Goal: Task Accomplishment & Management: Manage account settings

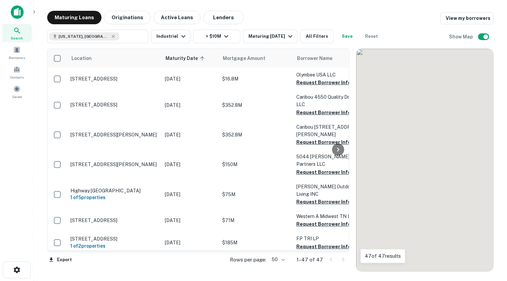
click at [421, 20] on div "Maturing Loans Originations Active Loans Lenders View my borrowers" at bounding box center [270, 17] width 446 height 13
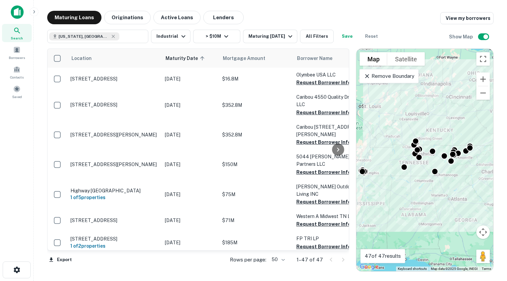
click at [20, 9] on img at bounding box center [17, 11] width 13 height 13
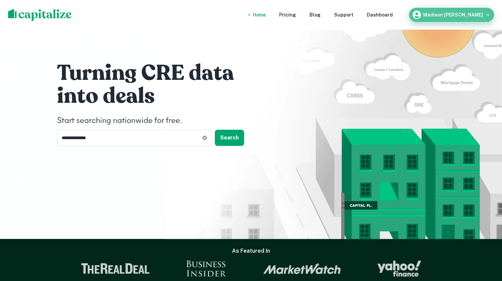
click at [474, 14] on h6 "Madison OConnor" at bounding box center [453, 14] width 60 height 5
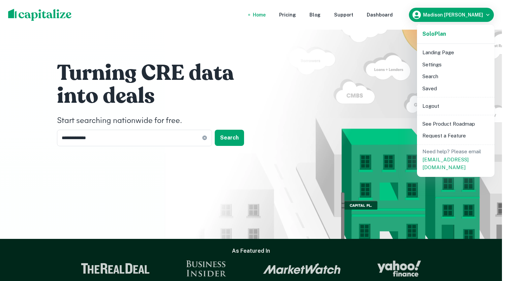
click at [474, 14] on div at bounding box center [253, 140] width 507 height 281
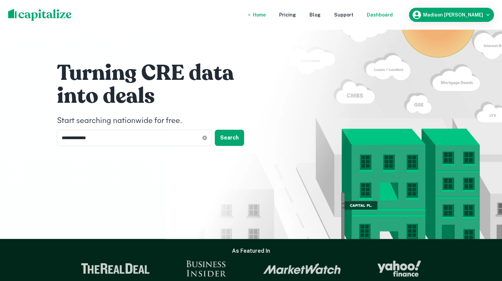
click at [392, 14] on div "Dashboard" at bounding box center [380, 14] width 26 height 7
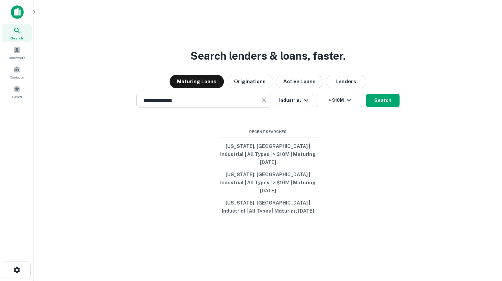
click at [196, 104] on input "**********" at bounding box center [198, 101] width 119 height 8
type input "**********"
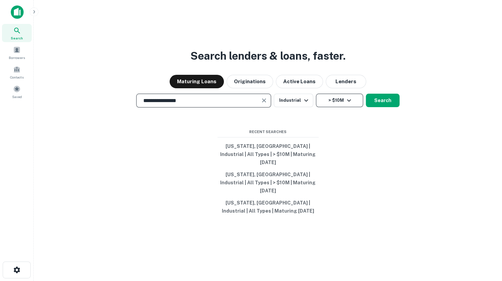
click at [341, 107] on button "> $10M" at bounding box center [339, 100] width 47 height 13
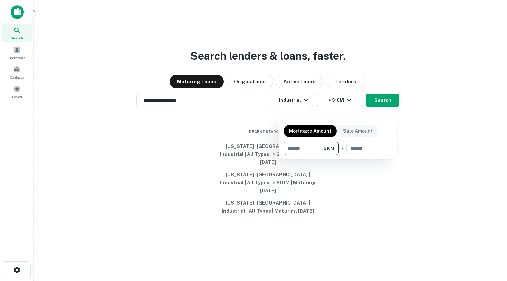
click at [290, 147] on input "********" at bounding box center [303, 147] width 40 height 13
type input "*******"
click at [367, 149] on input "number" at bounding box center [367, 147] width 43 height 13
click at [387, 106] on div at bounding box center [253, 140] width 507 height 281
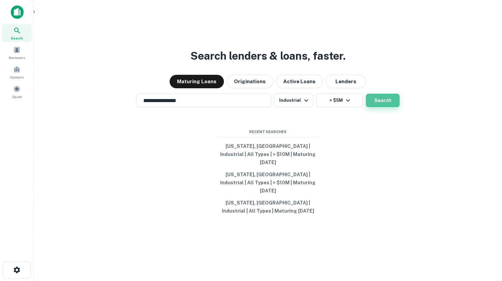
click at [383, 107] on button "Search" at bounding box center [382, 100] width 34 height 13
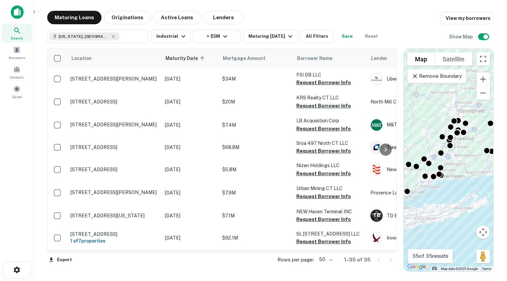
drag, startPoint x: 355, startPoint y: 64, endPoint x: 404, endPoint y: 64, distance: 48.5
click at [404, 64] on div "Location Maturity Date sorted ascending Mortgage Amount Borrower Name Lender Pu…" at bounding box center [270, 157] width 446 height 228
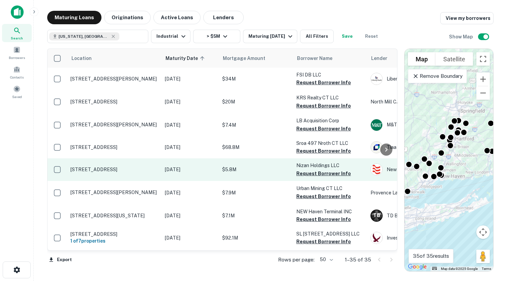
click at [117, 168] on p "31 Pecks Ln Newtown, CT06470" at bounding box center [114, 169] width 88 height 6
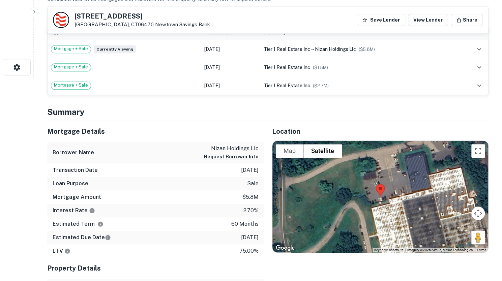
scroll to position [269, 0]
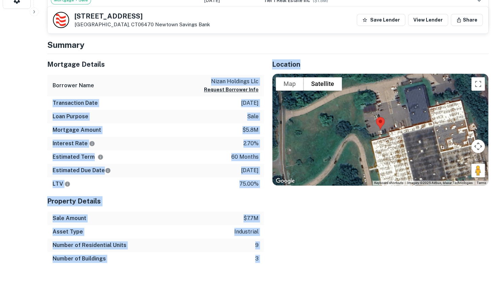
drag, startPoint x: 210, startPoint y: 79, endPoint x: 267, endPoint y: 79, distance: 57.9
click at [264, 79] on div "Mortgage Details Borrower Name nizan holdings llc Request Borrower Info Transac…" at bounding box center [263, 160] width 449 height 212
click at [220, 77] on p "nizan holdings llc" at bounding box center [231, 81] width 55 height 8
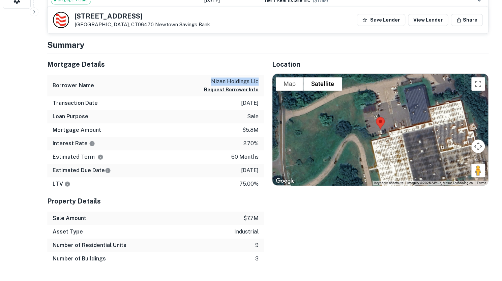
drag, startPoint x: 210, startPoint y: 79, endPoint x: 258, endPoint y: 78, distance: 48.5
click at [258, 78] on p "nizan holdings llc" at bounding box center [231, 81] width 55 height 8
copy p "nizan holdings llc"
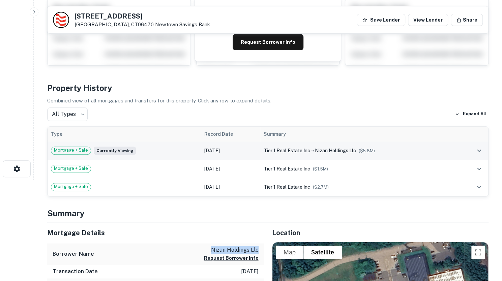
scroll to position [0, 0]
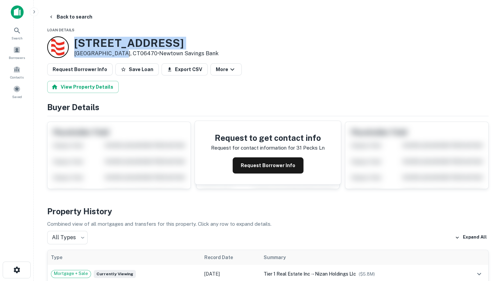
drag, startPoint x: 122, startPoint y: 55, endPoint x: 73, endPoint y: 37, distance: 52.3
click at [73, 37] on div "31 Pecks Ln Newtown, CT06470 • Newtown Savings Bank" at bounding box center [132, 47] width 171 height 22
copy div "31 Pecks Ln Newtown, CT06470"
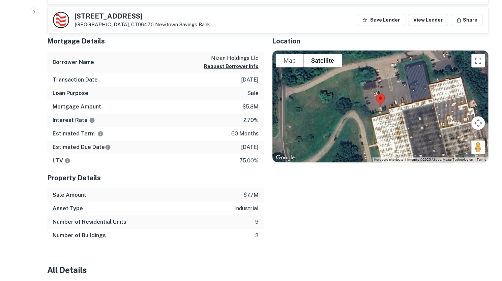
scroll to position [303, 0]
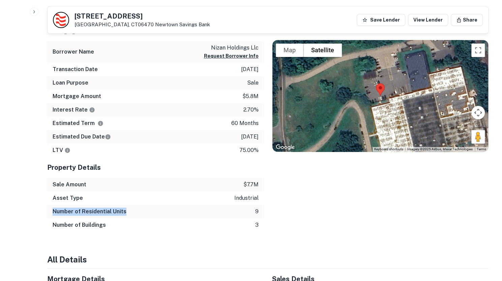
drag, startPoint x: 51, startPoint y: 210, endPoint x: 139, endPoint y: 209, distance: 88.6
click at [139, 209] on div "Number of Residential Units 9" at bounding box center [155, 211] width 217 height 13
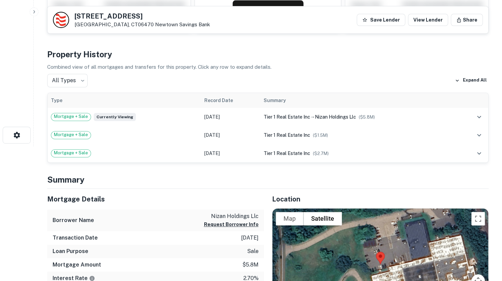
scroll to position [135, 0]
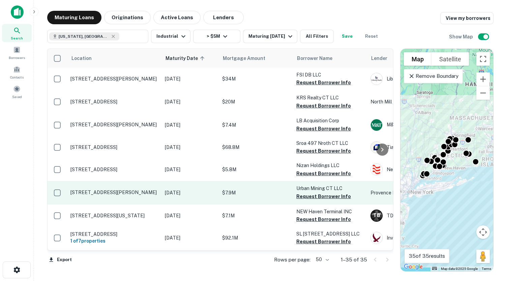
click at [110, 190] on p "105 Breault Rd Beacon Falls, CT06403" at bounding box center [114, 192] width 88 height 6
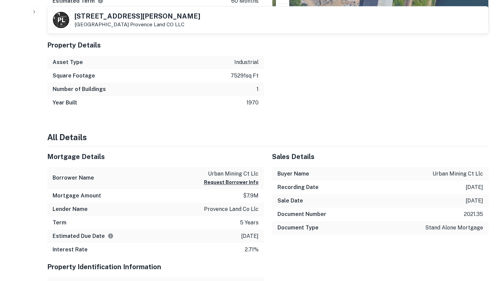
scroll to position [303, 0]
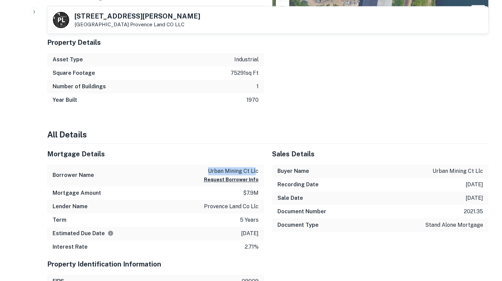
drag, startPoint x: 210, startPoint y: 170, endPoint x: 256, endPoint y: 170, distance: 46.8
click at [256, 170] on p "urban mining ct llc" at bounding box center [231, 171] width 55 height 8
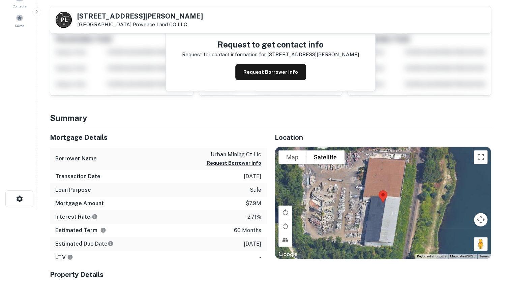
scroll to position [0, 0]
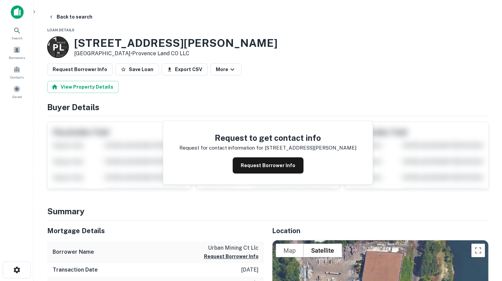
drag, startPoint x: 75, startPoint y: 42, endPoint x: 132, endPoint y: 51, distance: 57.0
click at [132, 51] on div "105 Breault Rd Beacon Falls, CT06403 • Provence Land CO LLC" at bounding box center [175, 47] width 203 height 21
copy div "105 Breault Rd Beacon Falls, CT06403"
click at [51, 19] on icon "button" at bounding box center [51, 16] width 5 height 5
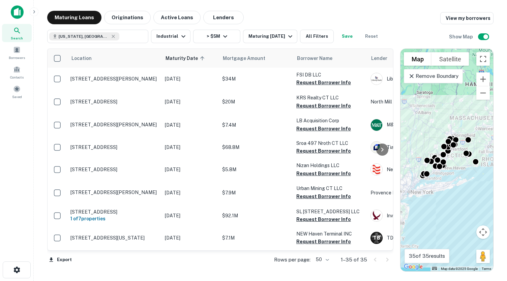
drag, startPoint x: 139, startPoint y: 253, endPoint x: 172, endPoint y: 253, distance: 33.7
click at [172, 253] on div "Export Rows per page: 50 ** 1–35 of 35" at bounding box center [220, 260] width 346 height 18
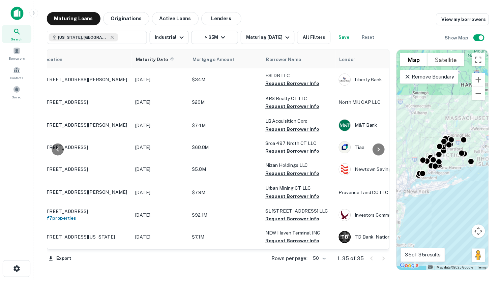
scroll to position [0, 25]
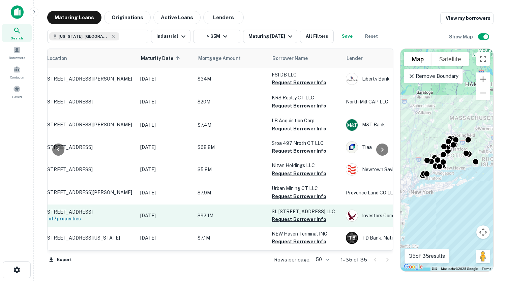
click at [89, 212] on p "20 Utopia Rd Manchester, CT06042" at bounding box center [90, 212] width 88 height 6
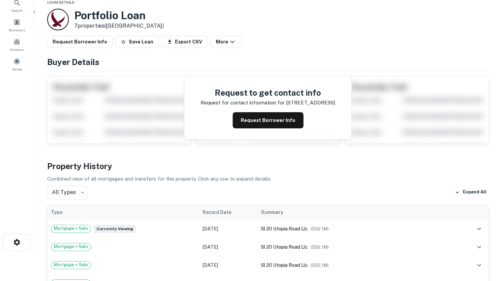
scroll to position [34, 0]
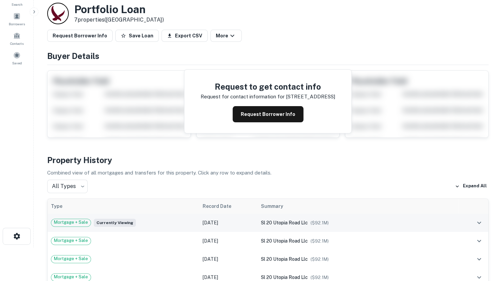
drag, startPoint x: 257, startPoint y: 223, endPoint x: 310, endPoint y: 220, distance: 52.6
click at [310, 220] on tr "Mortgage + Sale Currently viewing Jan 23, 2019 sl 20 utopia road llc ($ 92.1M )" at bounding box center [267, 223] width 440 height 18
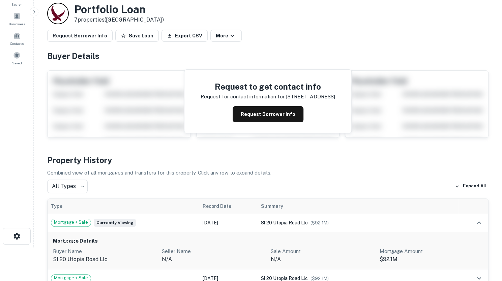
copy tr "sl 20 utopia road llc"
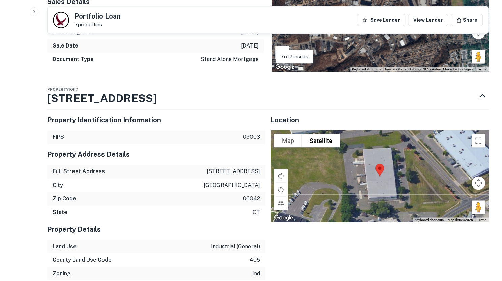
scroll to position [573, 0]
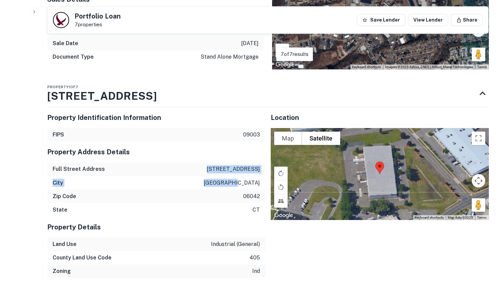
drag, startPoint x: 227, startPoint y: 167, endPoint x: 261, endPoint y: 180, distance: 36.7
click at [261, 180] on div "Property Address Details Full Street Address 20 utopia rd City manchester Zip C…" at bounding box center [156, 178] width 218 height 75
copy div "20 utopia rd City manchester"
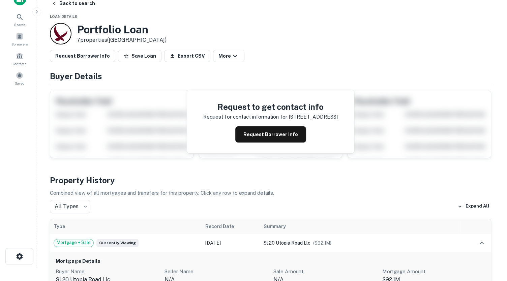
scroll to position [0, 0]
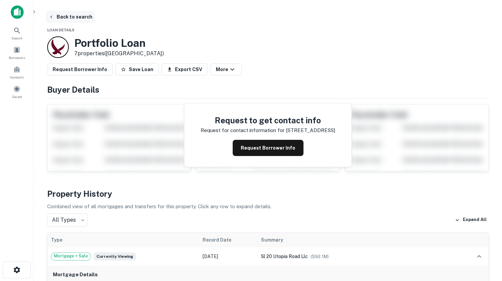
click at [57, 17] on button "Back to search" at bounding box center [70, 17] width 49 height 12
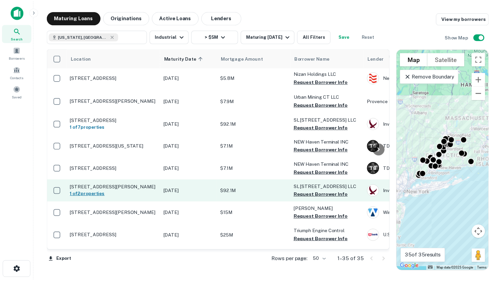
scroll to position [101, 0]
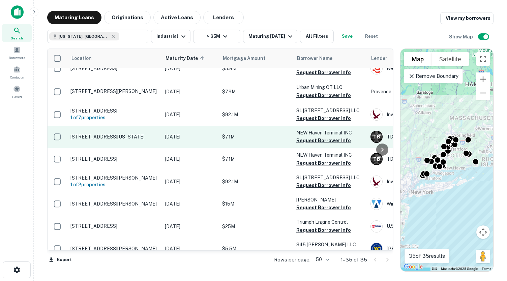
click at [110, 137] on p "165 Alabama St East Haven, CT06512" at bounding box center [114, 137] width 88 height 6
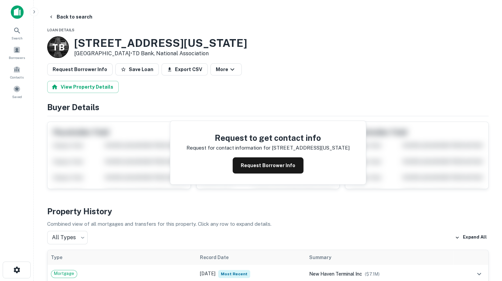
drag, startPoint x: 74, startPoint y: 42, endPoint x: 128, endPoint y: 53, distance: 55.0
click at [128, 53] on div "165 Alabama St East Haven, CT06512 • TD Bank, National Association" at bounding box center [160, 47] width 173 height 21
copy div "165 Alabama St East Haven, CT06512"
click at [55, 14] on button "Back to search" at bounding box center [70, 17] width 49 height 12
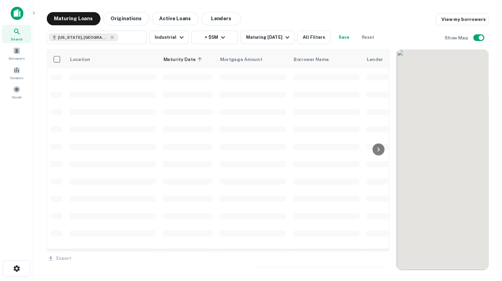
scroll to position [101, 0]
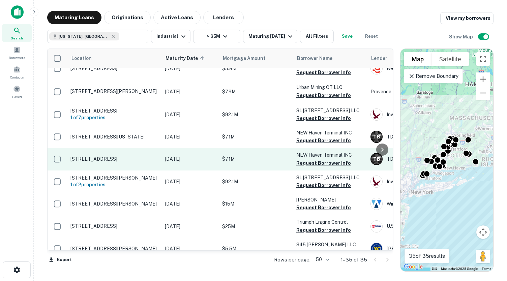
click at [135, 159] on p "30 Waterfront St New Haven, CT06512" at bounding box center [114, 159] width 88 height 6
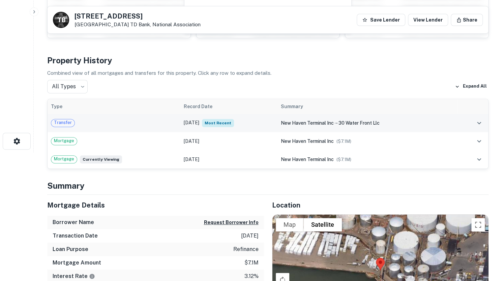
scroll to position [135, 0]
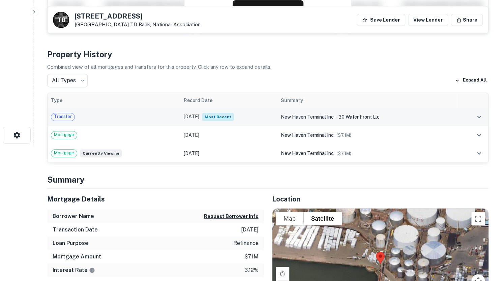
click at [368, 117] on span "30 water front llc" at bounding box center [358, 116] width 41 height 5
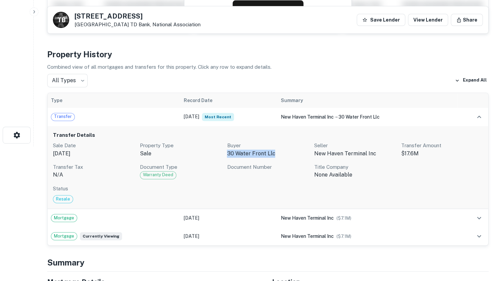
drag, startPoint x: 228, startPoint y: 151, endPoint x: 296, endPoint y: 153, distance: 68.1
click at [296, 153] on p "30 water front llc" at bounding box center [268, 154] width 82 height 8
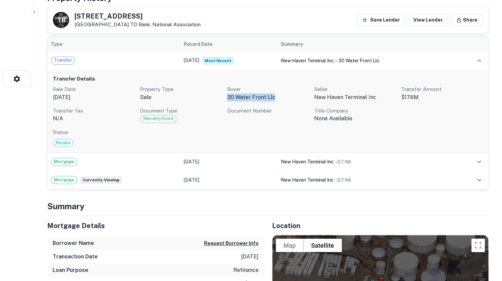
scroll to position [90, 0]
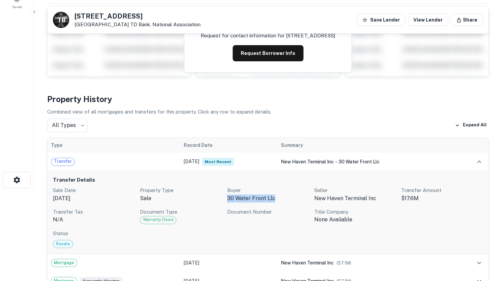
drag, startPoint x: 76, startPoint y: 14, endPoint x: 123, endPoint y: 26, distance: 49.0
click at [123, 26] on div "30 Waterfront St New Haven, CT06512 TD Bank, National Association" at bounding box center [137, 20] width 126 height 15
copy div "30 Waterfront St New Haven, CT06512"
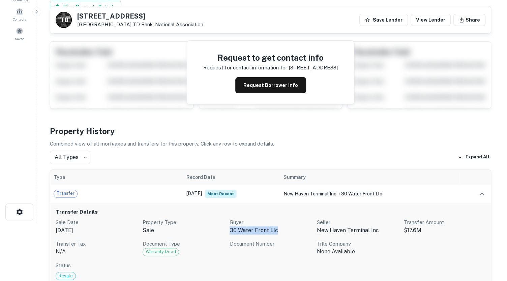
scroll to position [0, 0]
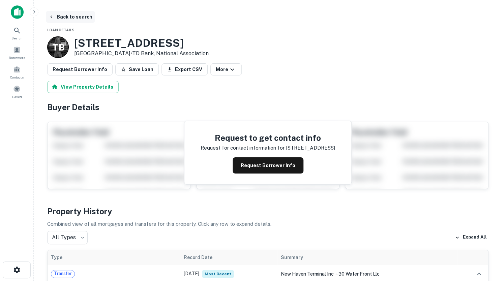
click at [51, 15] on icon "button" at bounding box center [51, 16] width 5 height 5
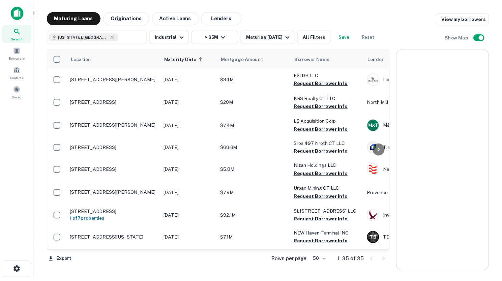
scroll to position [101, 0]
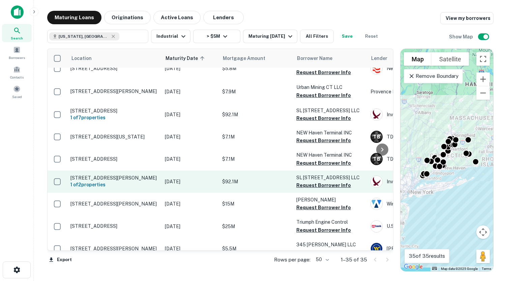
click at [102, 176] on p "345 Mccausland Ct Cheshire, CT06410" at bounding box center [114, 178] width 88 height 6
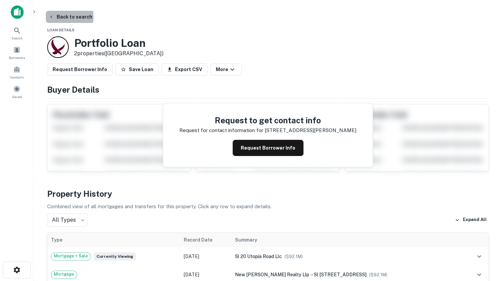
click at [51, 17] on icon "button" at bounding box center [51, 16] width 2 height 3
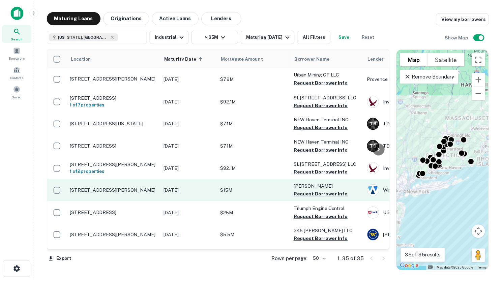
scroll to position [135, 0]
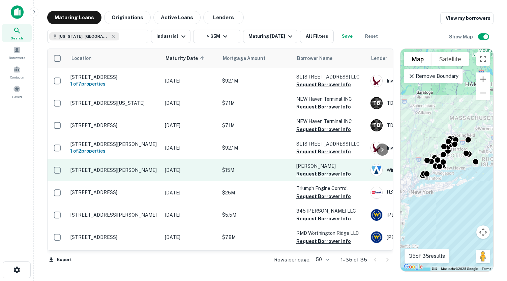
click at [112, 168] on p "11 Eastview Dr Farmington, CT06032" at bounding box center [114, 170] width 88 height 6
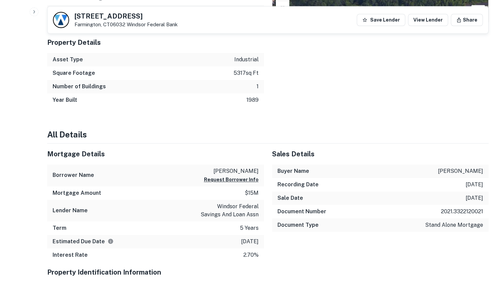
scroll to position [168, 0]
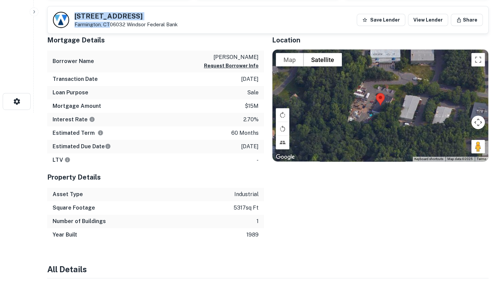
drag, startPoint x: 75, startPoint y: 17, endPoint x: 111, endPoint y: 23, distance: 37.3
click at [111, 23] on div "11 Eastview Dr Farmington, CT06032 Windsor Federal Bank" at bounding box center [125, 20] width 103 height 15
copy div "11 Eastview Dr Farmington, CT"
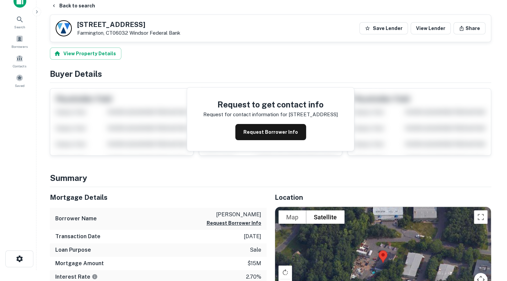
scroll to position [0, 0]
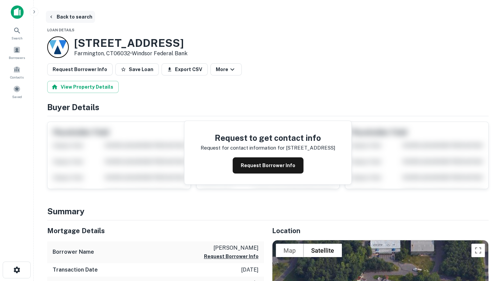
click at [53, 15] on icon "button" at bounding box center [51, 16] width 5 height 5
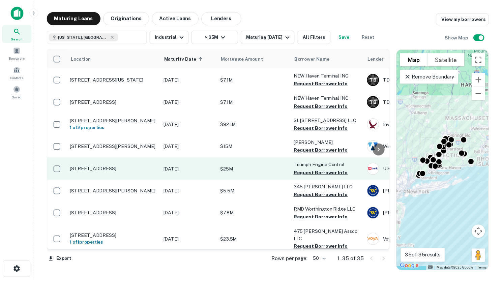
scroll to position [168, 0]
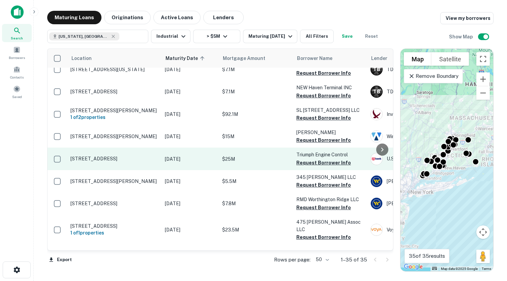
click at [122, 156] on p "1 Charter Oak Blvd West Hartford, CT06110" at bounding box center [114, 159] width 88 height 6
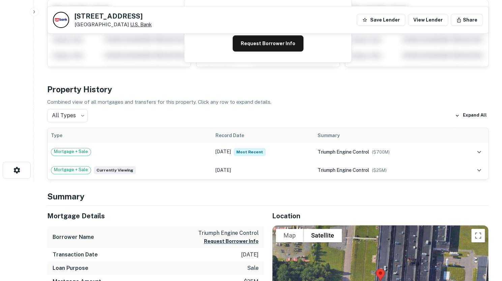
scroll to position [58, 0]
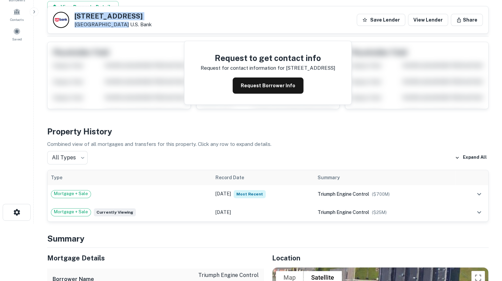
drag, startPoint x: 73, startPoint y: 14, endPoint x: 117, endPoint y: 24, distance: 44.7
click at [117, 24] on div "1 Charter Oak Blvd West Hartford, CT06110 U.s. Bank" at bounding box center [102, 20] width 99 height 16
copy div "1 Charter Oak Blvd West Hartford, CT"
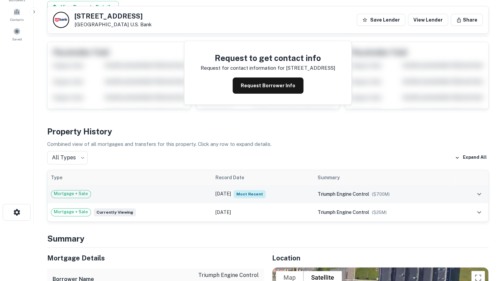
click at [161, 194] on div "Mortgage + Sale" at bounding box center [130, 194] width 158 height 8
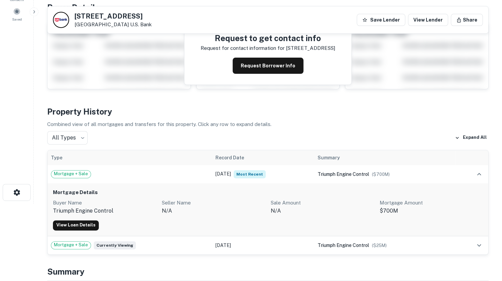
scroll to position [91, 0]
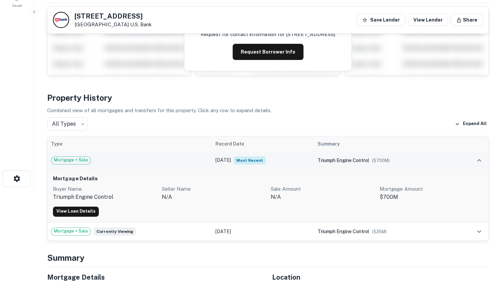
click at [164, 161] on div "Mortgage + Sale" at bounding box center [130, 160] width 158 height 8
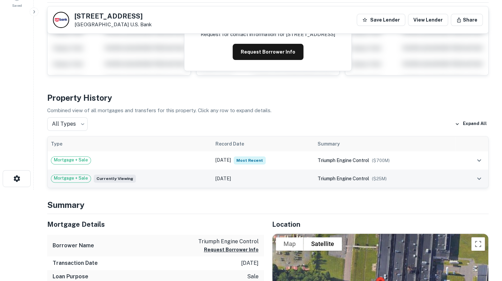
click at [164, 180] on div "Mortgage + Sale Currently viewing" at bounding box center [130, 178] width 158 height 8
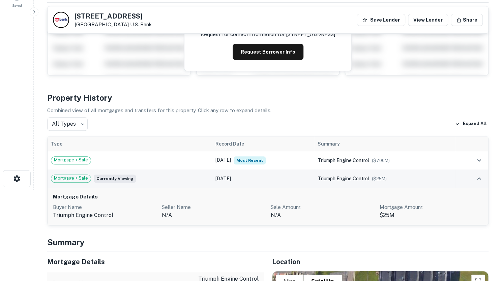
click at [164, 180] on div "Mortgage + Sale Currently viewing" at bounding box center [130, 178] width 158 height 8
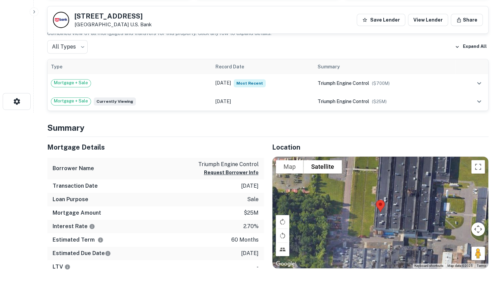
scroll to position [159, 0]
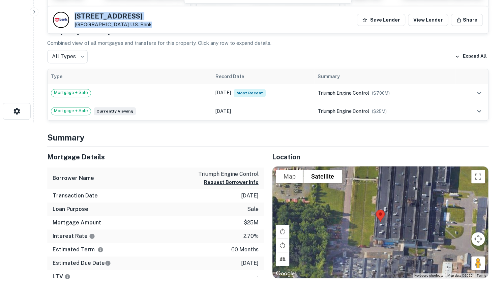
drag, startPoint x: 73, startPoint y: 14, endPoint x: 174, endPoint y: 24, distance: 101.5
click at [174, 24] on div "1 Charter Oak Blvd West Hartford, CT06110 U.s. Bank Save Lender View Lender Sha…" at bounding box center [267, 19] width 440 height 27
click at [199, 22] on div "1 Charter Oak Blvd West Hartford, CT06110 U.s. Bank Save Lender View Lender Sha…" at bounding box center [267, 19] width 440 height 27
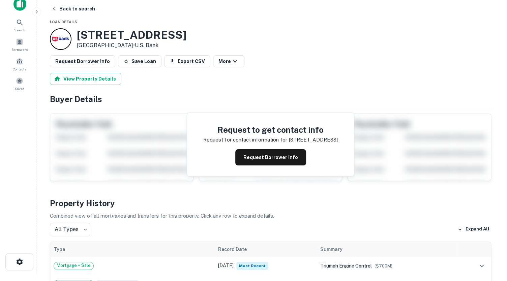
scroll to position [0, 0]
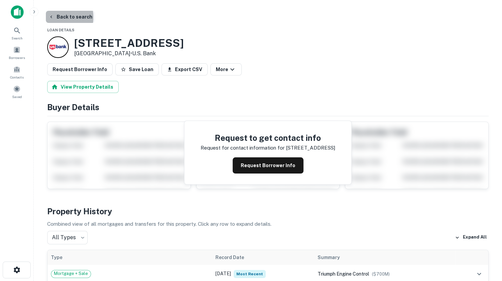
click at [51, 17] on icon "button" at bounding box center [51, 16] width 2 height 3
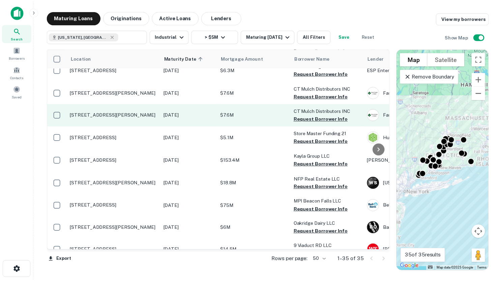
scroll to position [340, 0]
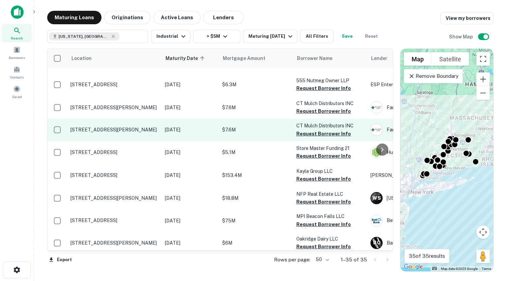
click at [280, 126] on p "$7.6M" at bounding box center [255, 129] width 67 height 7
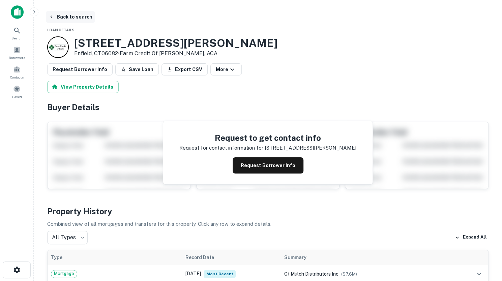
drag, startPoint x: 52, startPoint y: 15, endPoint x: 59, endPoint y: 16, distance: 6.8
click at [52, 15] on icon "button" at bounding box center [51, 16] width 5 height 5
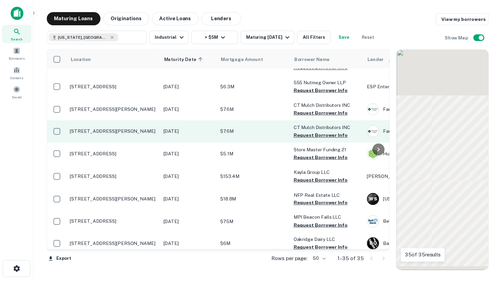
scroll to position [340, 0]
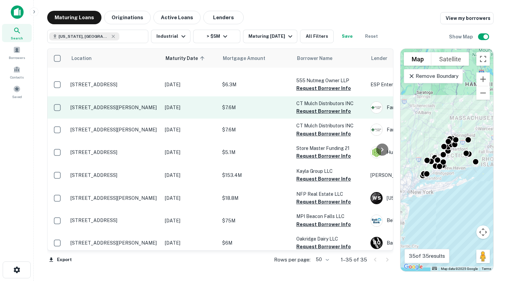
click at [124, 104] on p "36 Mullen Rd Enfield, CT06082" at bounding box center [114, 107] width 88 height 6
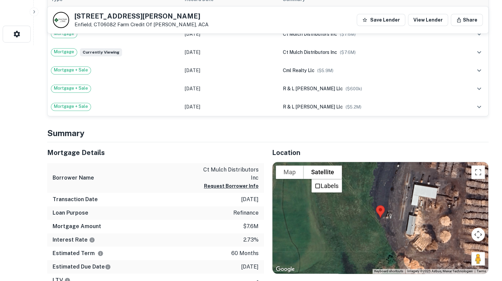
scroll to position [269, 0]
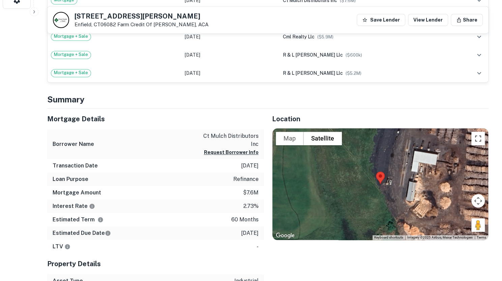
click at [479, 138] on button "Toggle fullscreen view" at bounding box center [477, 138] width 13 height 13
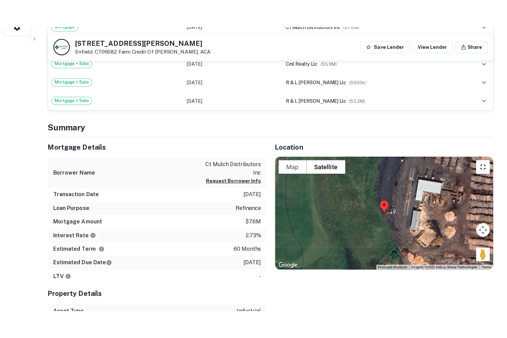
scroll to position [326, 0]
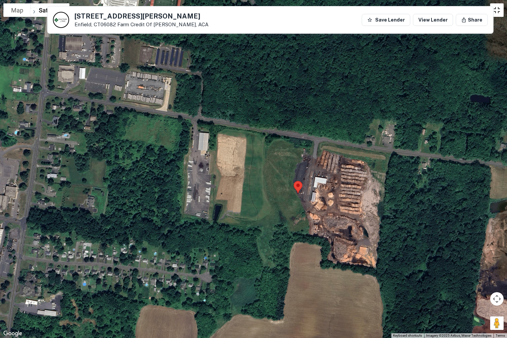
click at [494, 14] on button "Toggle fullscreen view" at bounding box center [496, 9] width 13 height 13
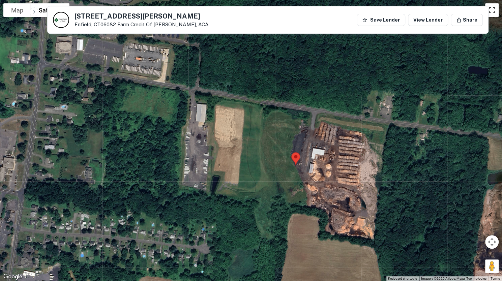
scroll to position [168, 0]
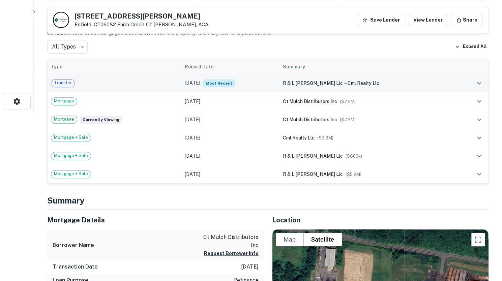
click at [279, 85] on td "Feb 13, 2022 Most Recent" at bounding box center [230, 83] width 98 height 18
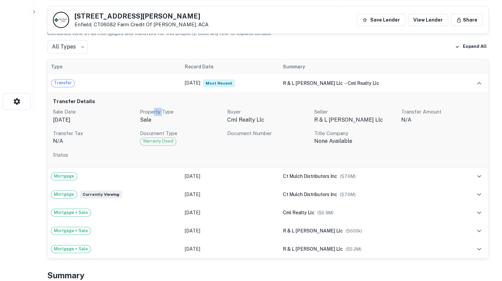
drag, startPoint x: 154, startPoint y: 112, endPoint x: 197, endPoint y: 115, distance: 43.5
click at [179, 112] on p "Property Type" at bounding box center [181, 112] width 82 height 8
drag, startPoint x: 229, startPoint y: 121, endPoint x: 258, endPoint y: 126, distance: 29.4
click at [237, 122] on p "cml realty llc" at bounding box center [268, 120] width 82 height 8
drag, startPoint x: 258, startPoint y: 126, endPoint x: 300, endPoint y: 134, distance: 43.2
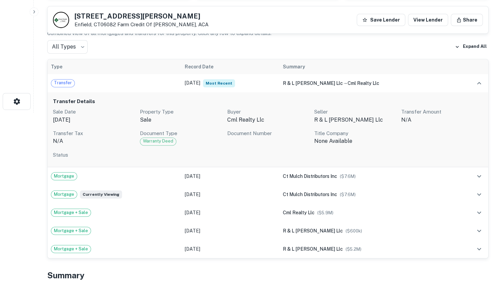
click at [260, 128] on div "Sale Date Feb 13, 2022 Property Type sale Buyer cml realty llc Seller r & l mul…" at bounding box center [267, 127] width 429 height 38
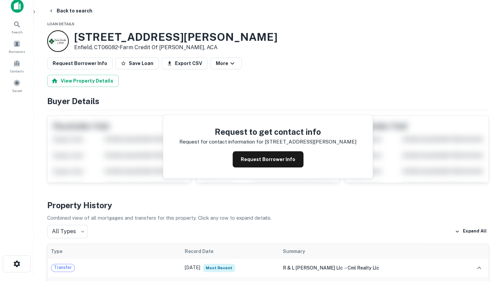
scroll to position [0, 0]
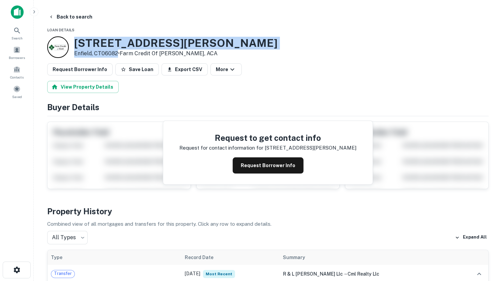
drag, startPoint x: 74, startPoint y: 42, endPoint x: 117, endPoint y: 55, distance: 45.1
click at [117, 55] on div "36 Mullen Rd Enfield, CT06082 • Farm Credit Of Enid, ACA" at bounding box center [162, 47] width 230 height 22
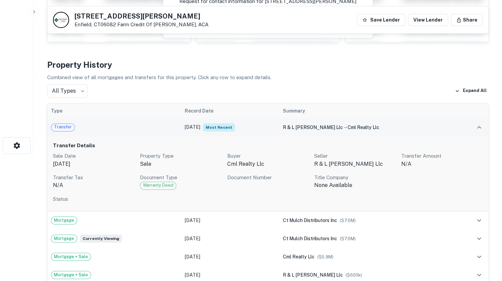
scroll to position [135, 0]
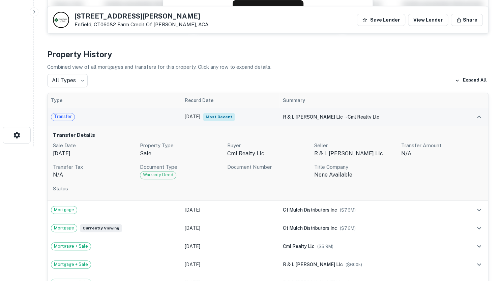
click at [162, 117] on div "Transfer" at bounding box center [114, 117] width 127 height 8
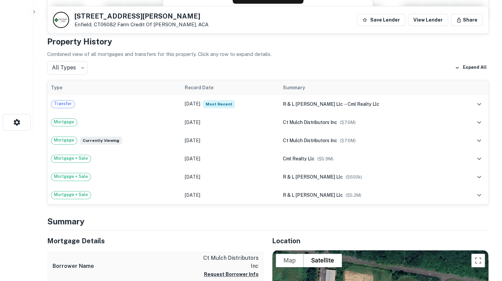
scroll to position [147, 0]
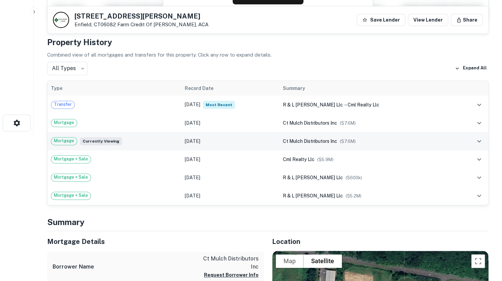
click at [356, 148] on td "ct mulch distributors inc ($ 7.6M )" at bounding box center [367, 141] width 177 height 18
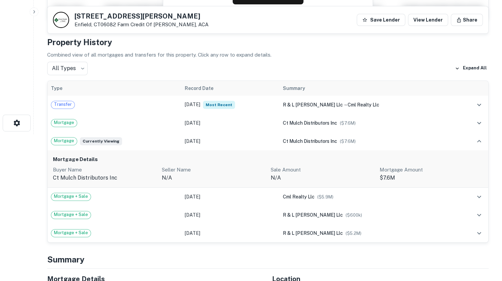
click at [356, 157] on h6 "Mortgage Details" at bounding box center [267, 160] width 429 height 8
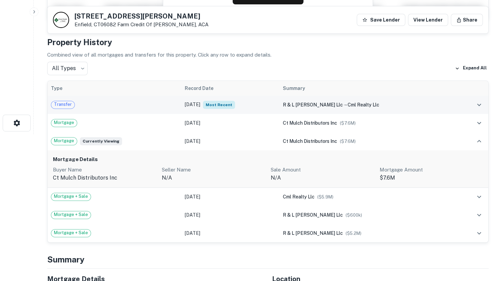
click at [335, 103] on span "r & l mullen llc" at bounding box center [313, 104] width 60 height 5
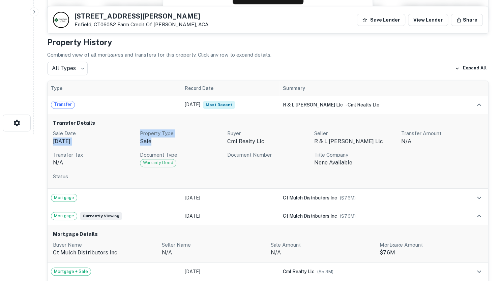
drag, startPoint x: 132, startPoint y: 129, endPoint x: 185, endPoint y: 146, distance: 54.8
click at [185, 146] on div "Sale Date Feb 13, 2022 Property Type sale Buyer cml realty llc Seller r & l mul…" at bounding box center [267, 148] width 429 height 38
click at [374, 147] on div "Sale Date Feb 13, 2022 Property Type sale Buyer cml realty llc Seller r & l mul…" at bounding box center [267, 148] width 429 height 38
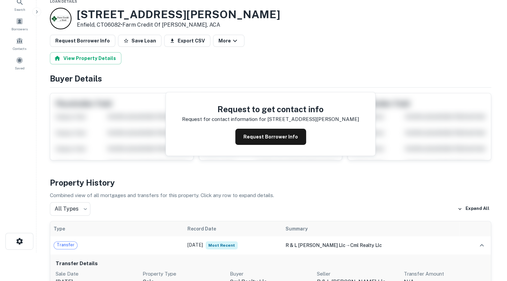
scroll to position [0, 0]
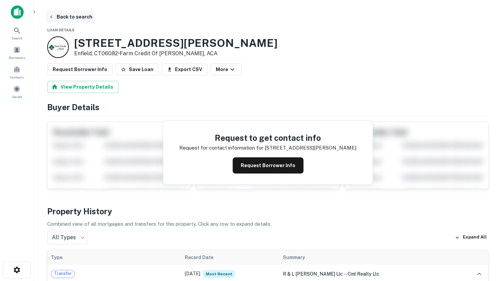
click at [52, 18] on icon "button" at bounding box center [51, 16] width 5 height 5
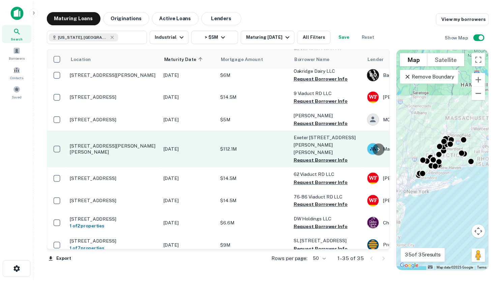
scroll to position [475, 0]
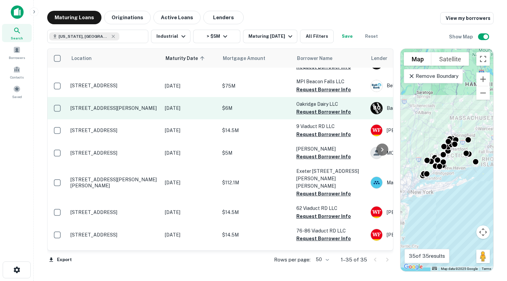
click at [270, 104] on p "$6M" at bounding box center [255, 107] width 67 height 7
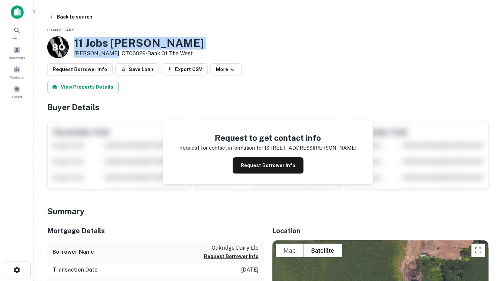
drag, startPoint x: 75, startPoint y: 42, endPoint x: 107, endPoint y: 52, distance: 33.6
click at [107, 52] on div "11 Jobs Hill Rd Ellington, CT06029 • Bank Of The West" at bounding box center [139, 47] width 130 height 21
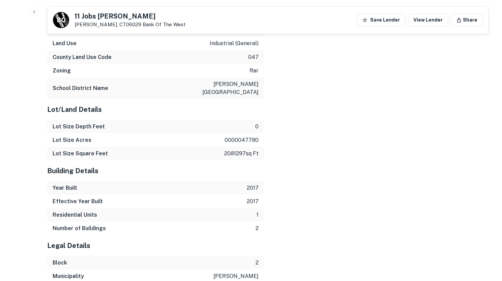
scroll to position [707, 0]
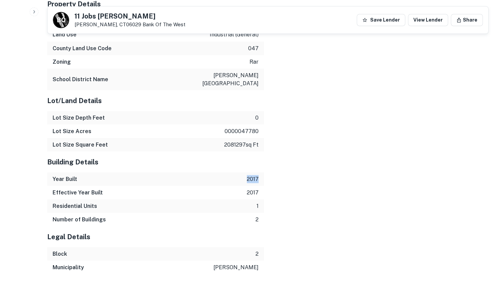
drag, startPoint x: 245, startPoint y: 161, endPoint x: 266, endPoint y: 167, distance: 21.6
click at [266, 167] on div "Mortgage Details Borrower Name oakridge dairy llc Request Borrower Info Mortgag…" at bounding box center [263, 6] width 449 height 535
drag, startPoint x: 267, startPoint y: 174, endPoint x: 265, endPoint y: 185, distance: 11.3
click at [267, 181] on div "Mortgage Details Borrower Name oakridge dairy llc Request Borrower Info Mortgag…" at bounding box center [263, 6] width 449 height 535
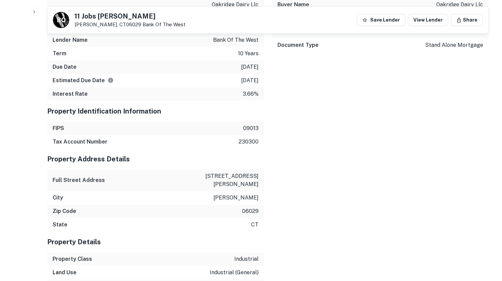
scroll to position [404, 0]
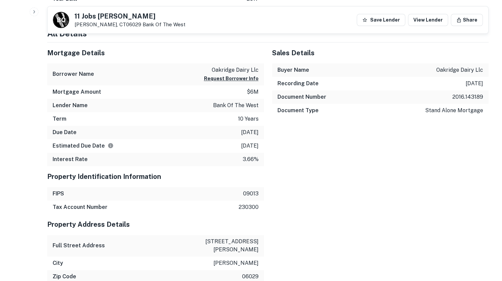
drag, startPoint x: 241, startPoint y: 118, endPoint x: 256, endPoint y: 146, distance: 32.6
click at [256, 146] on div "Mortgage Details Borrower Name oakridge dairy llc Request Borrower Info Mortgag…" at bounding box center [155, 104] width 217 height 124
click at [271, 147] on div "Sales Details Buyer Name oakridge dairy llc Recording Date 6/13/2016 Document N…" at bounding box center [376, 104] width 225 height 124
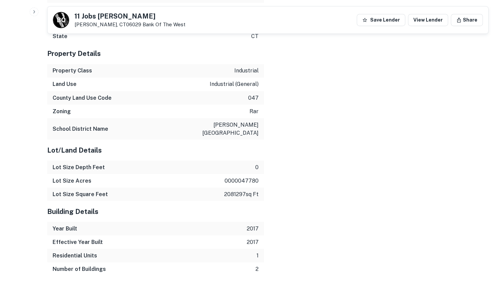
scroll to position [674, 0]
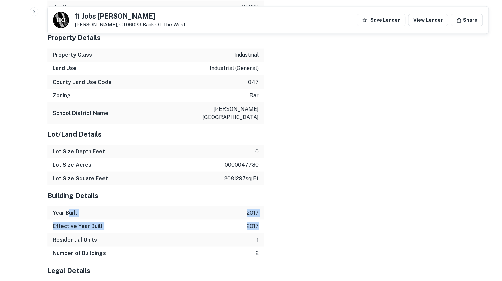
drag, startPoint x: 68, startPoint y: 197, endPoint x: 299, endPoint y: 211, distance: 231.2
click at [299, 211] on div "Mortgage Details Borrower Name oakridge dairy llc Request Borrower Info Mortgag…" at bounding box center [263, 40] width 449 height 535
click at [303, 193] on div "Mortgage Details Borrower Name oakridge dairy llc Request Borrower Info Mortgag…" at bounding box center [263, 40] width 449 height 535
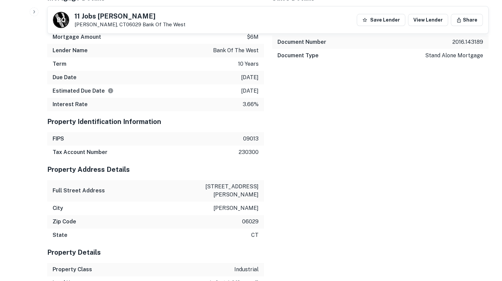
scroll to position [404, 0]
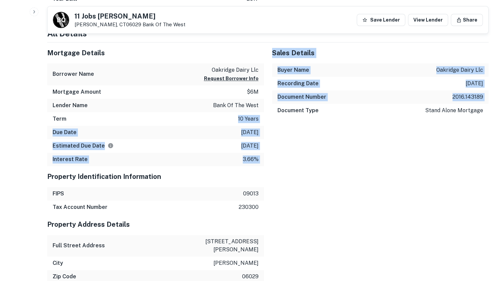
drag, startPoint x: 237, startPoint y: 118, endPoint x: 274, endPoint y: 125, distance: 37.7
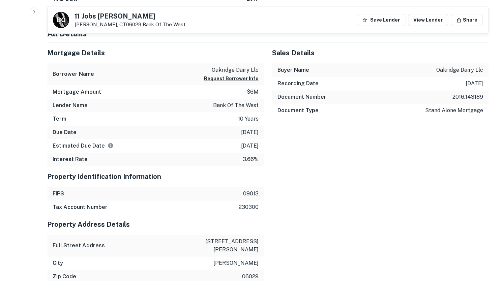
click at [251, 90] on p "$6m" at bounding box center [253, 92] width 12 height 8
drag, startPoint x: 247, startPoint y: 91, endPoint x: 251, endPoint y: 97, distance: 7.3
click at [261, 91] on div "Mortgage Amount $6m" at bounding box center [155, 91] width 217 height 13
click at [354, 138] on div "Sales Details Buyer Name oakridge dairy llc Recording Date 6/13/2016 Document N…" at bounding box center [376, 104] width 225 height 124
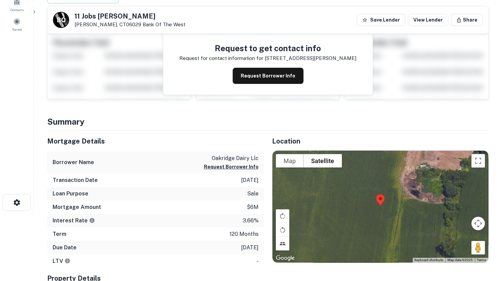
scroll to position [0, 0]
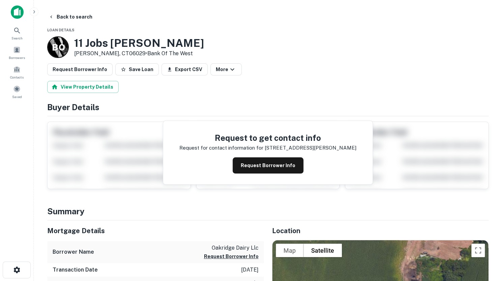
click at [14, 11] on img at bounding box center [17, 11] width 13 height 13
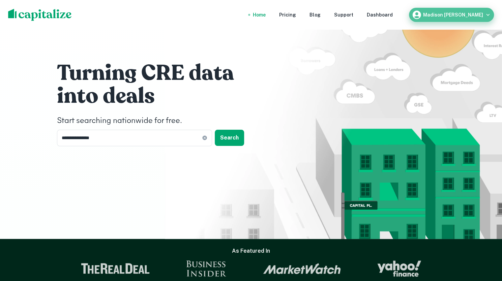
click at [484, 15] on icon "button" at bounding box center [487, 14] width 7 height 7
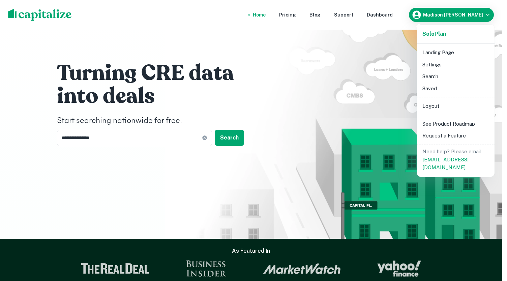
click at [392, 17] on div at bounding box center [253, 140] width 507 height 281
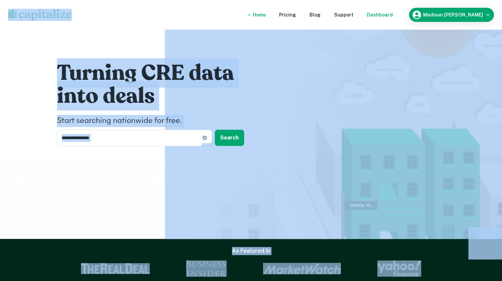
click at [392, 13] on div "Dashboard" at bounding box center [380, 14] width 26 height 7
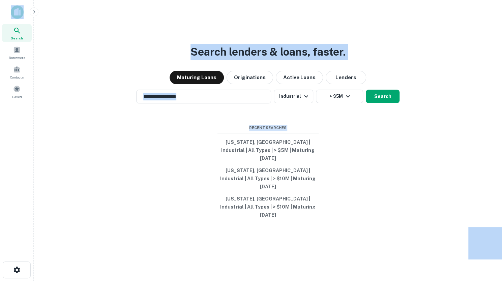
click at [447, 80] on div "**********" at bounding box center [267, 156] width 457 height 281
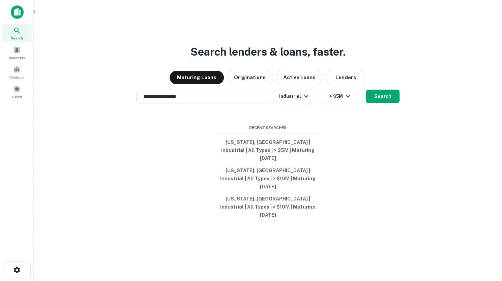
click at [313, 130] on div "**********" at bounding box center [267, 156] width 457 height 281
click at [15, 93] on div "Saved" at bounding box center [17, 92] width 30 height 18
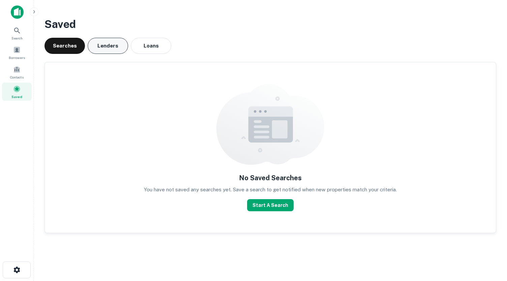
click at [109, 47] on button "Lenders" at bounding box center [108, 46] width 40 height 16
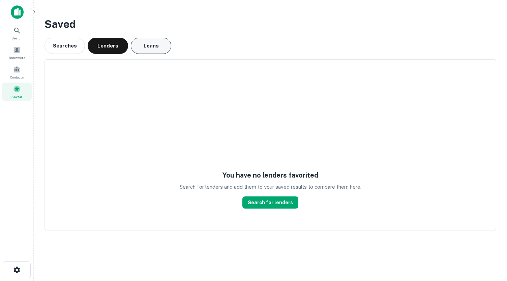
click at [162, 44] on button "Loans" at bounding box center [151, 46] width 40 height 16
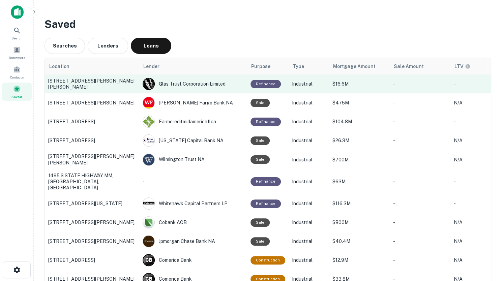
click at [95, 82] on p "2401 Old Montgomery Rd, Selma, AL" at bounding box center [92, 84] width 88 height 12
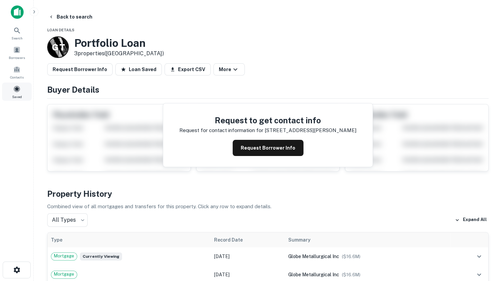
click at [13, 89] on span at bounding box center [16, 88] width 7 height 7
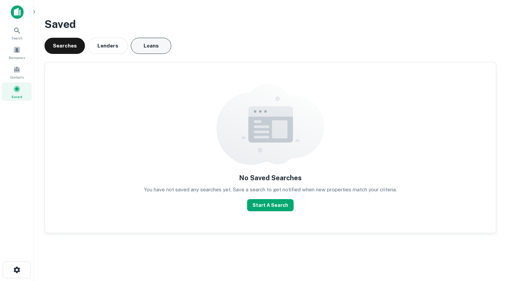
drag, startPoint x: 175, startPoint y: 40, endPoint x: 159, endPoint y: 45, distance: 16.8
click at [175, 41] on div "Searches Lenders Loans" at bounding box center [269, 46] width 451 height 16
click at [159, 45] on button "Loans" at bounding box center [151, 46] width 40 height 16
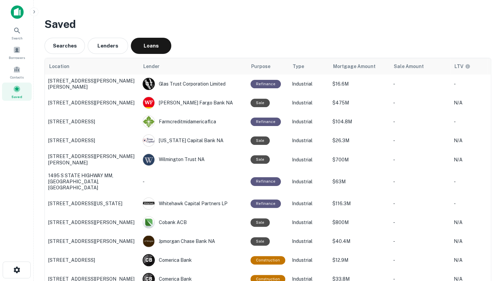
click at [361, 30] on h3 "Saved" at bounding box center [267, 24] width 446 height 16
click at [18, 33] on icon at bounding box center [17, 31] width 8 height 8
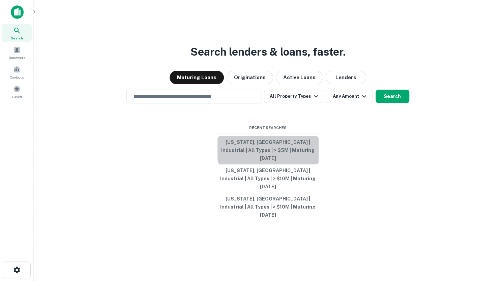
click at [283, 155] on button "[US_STATE], [GEOGRAPHIC_DATA] | Industrial | All Types | > $5M | Maturing [DATE]" at bounding box center [267, 150] width 101 height 28
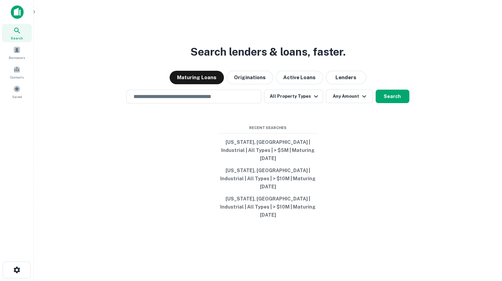
type input "**********"
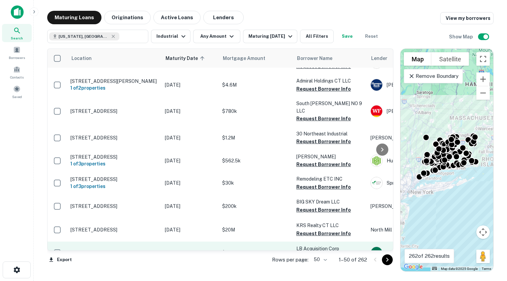
scroll to position [610, 0]
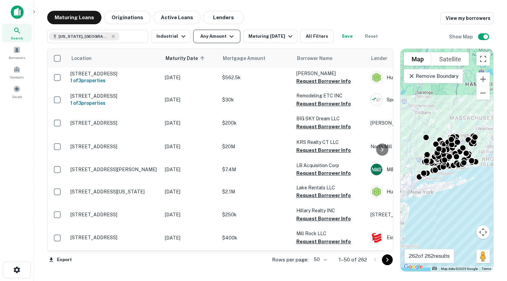
click at [220, 36] on button "Any Amount" at bounding box center [216, 36] width 47 height 13
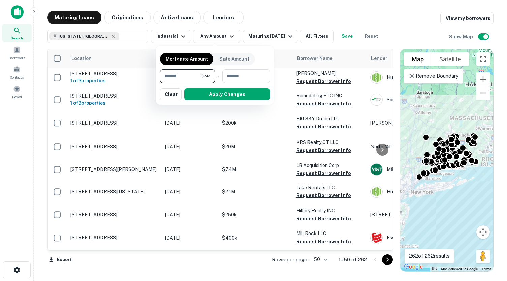
type input "*******"
click at [244, 95] on button "Apply Changes" at bounding box center [227, 94] width 86 height 12
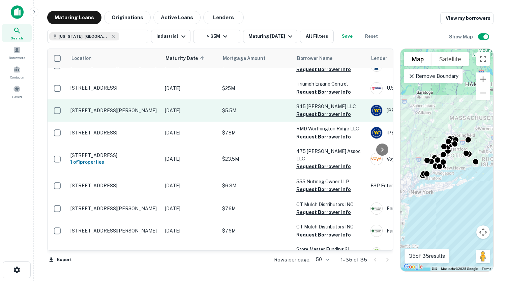
scroll to position [172, 0]
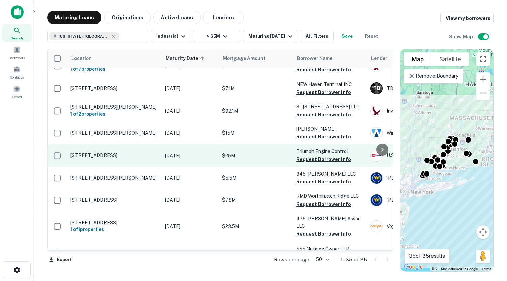
click at [127, 152] on p "[STREET_ADDRESS]" at bounding box center [114, 155] width 88 height 6
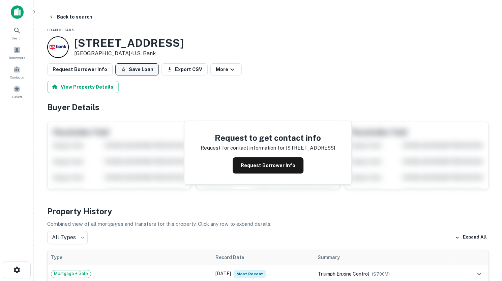
click at [135, 70] on button "Save Loan" at bounding box center [136, 69] width 43 height 12
click at [52, 16] on icon "button" at bounding box center [51, 16] width 5 height 5
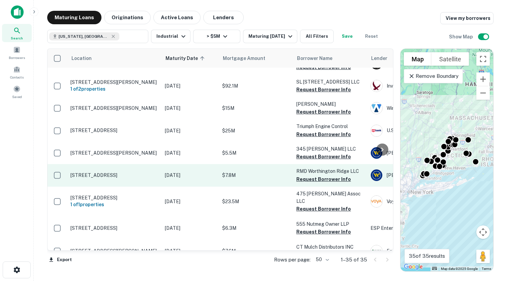
scroll to position [205, 0]
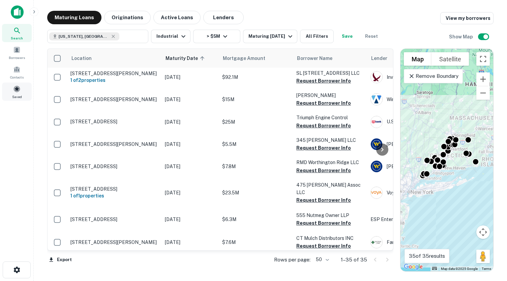
click at [13, 92] on div "Saved" at bounding box center [17, 92] width 30 height 18
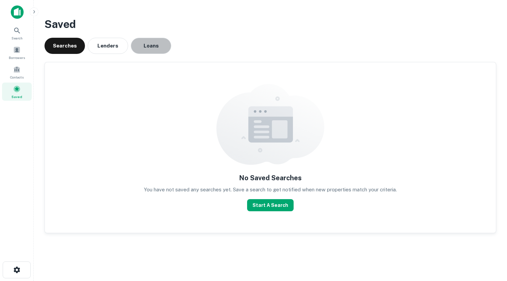
drag, startPoint x: 148, startPoint y: 46, endPoint x: 176, endPoint y: 44, distance: 28.1
click at [149, 46] on button "Loans" at bounding box center [151, 46] width 40 height 16
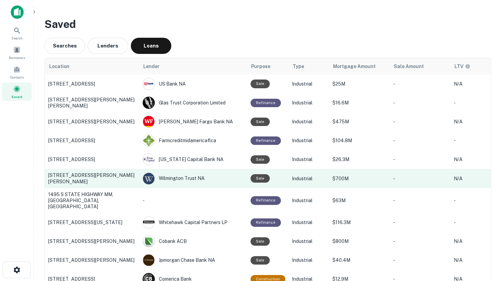
click at [91, 176] on p "[STREET_ADDRESS][PERSON_NAME][PERSON_NAME]" at bounding box center [92, 178] width 88 height 12
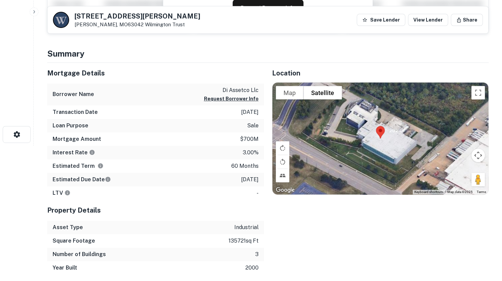
scroll to position [135, 0]
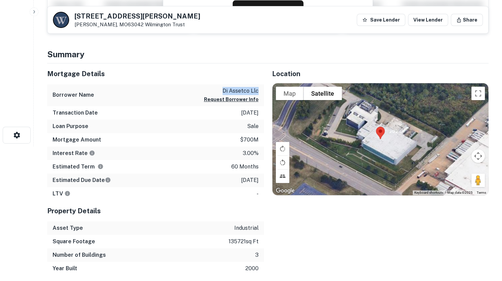
drag, startPoint x: 221, startPoint y: 91, endPoint x: 257, endPoint y: 93, distance: 36.1
click at [257, 93] on p "di assetco llc" at bounding box center [231, 91] width 55 height 8
drag, startPoint x: 268, startPoint y: 140, endPoint x: 257, endPoint y: 140, distance: 11.1
click at [257, 140] on div "Mortgage Amount $700m" at bounding box center [155, 139] width 217 height 13
click at [249, 141] on p "$700m" at bounding box center [249, 140] width 19 height 8
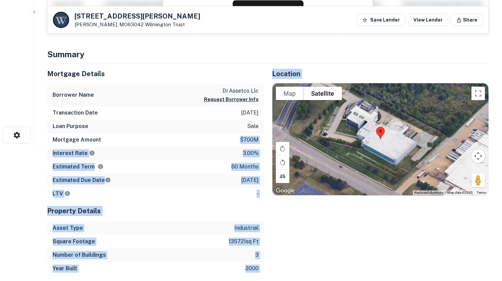
drag, startPoint x: 180, startPoint y: 136, endPoint x: 281, endPoint y: 134, distance: 101.1
click at [281, 134] on div "Mortgage Details Borrower Name di assetco llc Request Borrower Info Transaction…" at bounding box center [263, 169] width 449 height 212
click at [247, 142] on p "$700m" at bounding box center [249, 140] width 19 height 8
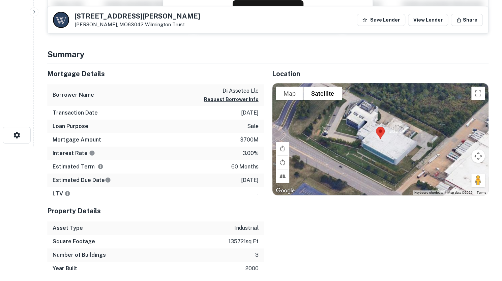
drag, startPoint x: 409, startPoint y: 218, endPoint x: 402, endPoint y: 218, distance: 6.7
click at [409, 218] on div "Location To navigate the map with touch gestures double-tap and hold your finge…" at bounding box center [376, 169] width 225 height 212
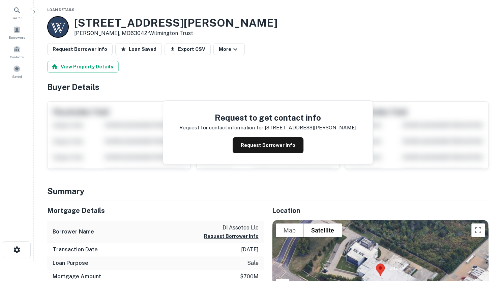
scroll to position [0, 0]
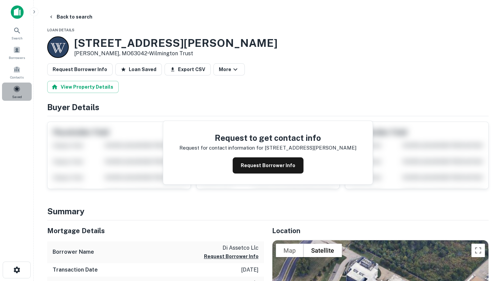
click at [20, 90] on span at bounding box center [16, 88] width 7 height 7
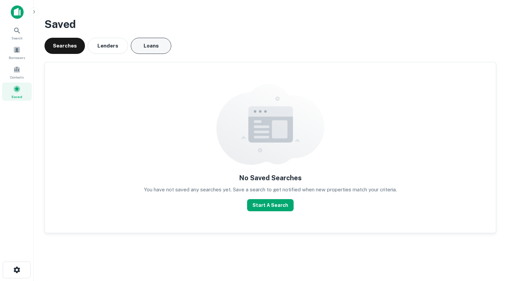
click at [152, 42] on button "Loans" at bounding box center [151, 46] width 40 height 16
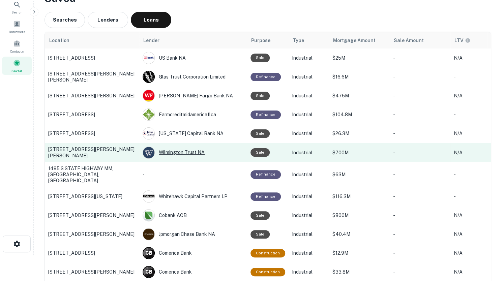
scroll to position [34, 0]
